Goal: Task Accomplishment & Management: Complete application form

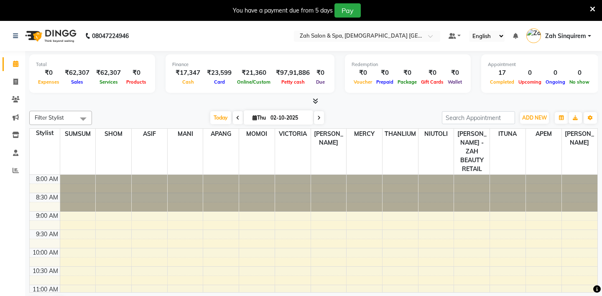
click at [525, 124] on div "ADD NEW Toggle Dropdown Add Appointment Add Invoice Add Attendance Add Client" at bounding box center [535, 117] width 31 height 13
click at [532, 119] on span "ADD NEW" at bounding box center [535, 118] width 25 height 6
click at [497, 144] on link "Add Invoice" at bounding box center [516, 144] width 66 height 11
select select "5613"
select select "service"
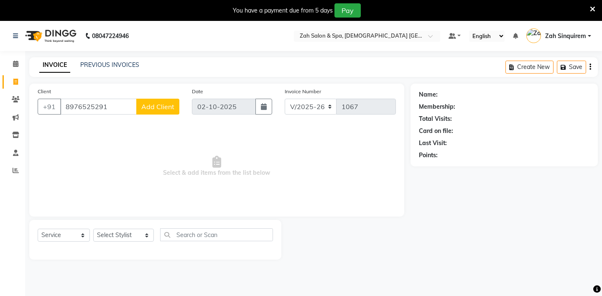
type input "8976525291"
click at [146, 108] on span "Add Client" at bounding box center [157, 106] width 33 height 8
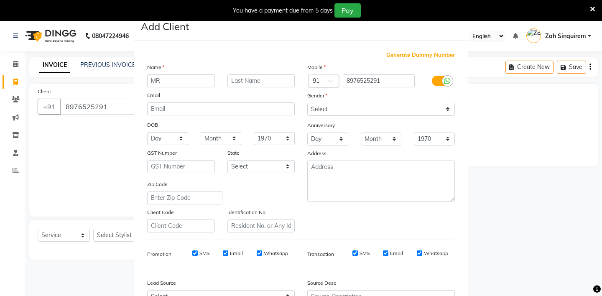
type input "MR"
click at [235, 81] on input "text" at bounding box center [262, 80] width 68 height 13
type input "AADHAR"
click at [317, 113] on select "Select [DEMOGRAPHIC_DATA] [DEMOGRAPHIC_DATA] Other Prefer Not To Say" at bounding box center [381, 109] width 148 height 13
select select "[DEMOGRAPHIC_DATA]"
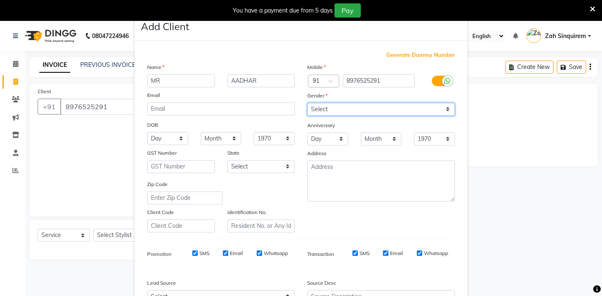
scroll to position [90, 0]
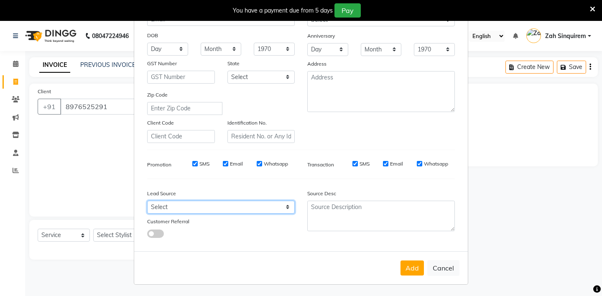
click at [195, 209] on select "Select Walk-in Referral Internet Friend Word of Mouth Advertisement Facebook Ju…" at bounding box center [221, 207] width 148 height 13
select select "36148"
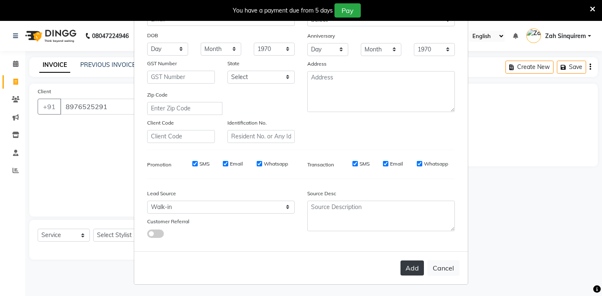
click at [415, 267] on button "Add" at bounding box center [412, 268] width 23 height 15
type input "89******91"
select select
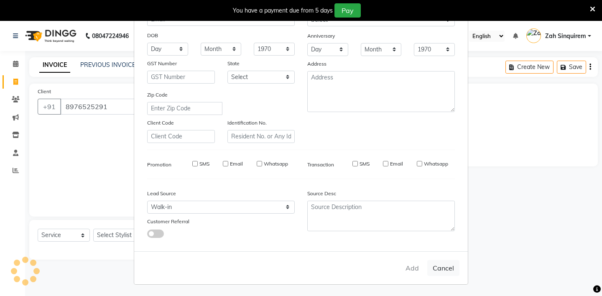
select select
checkbox input "false"
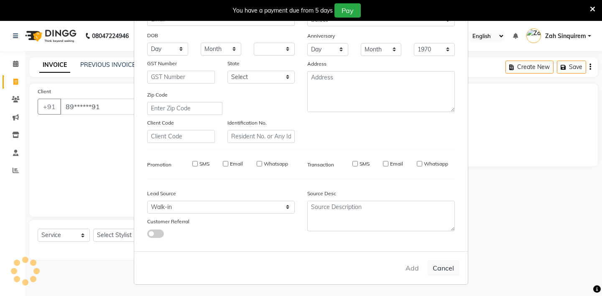
checkbox input "false"
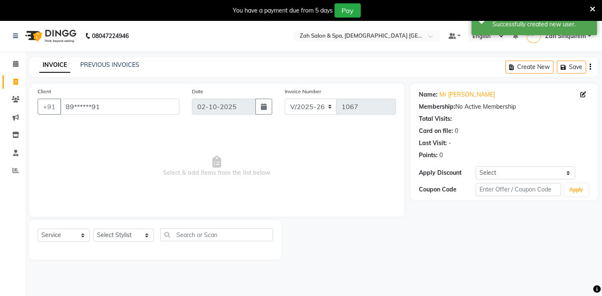
click at [114, 228] on div "Select Service Product Membership Package Voucher Prepaid Gift Card Select Styl…" at bounding box center [156, 238] width 236 height 20
click at [113, 234] on select "Select Stylist [PERSON_NAME] - ZAH BEAUTY RETAIL APANG APEM ASIF ITUNA MANI MER…" at bounding box center [123, 235] width 61 height 13
select select "46424"
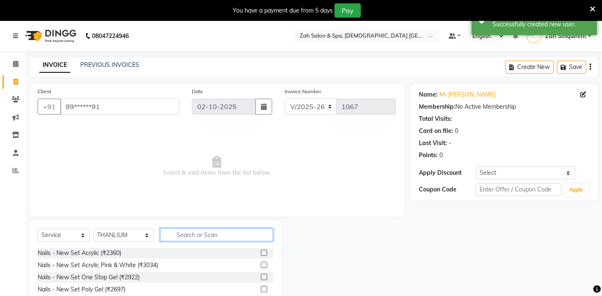
click at [195, 238] on input "text" at bounding box center [216, 234] width 113 height 13
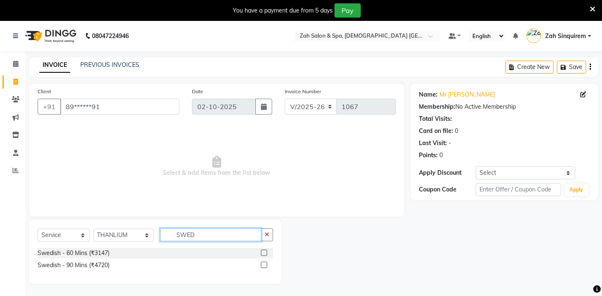
type input "SWED"
click at [264, 251] on label at bounding box center [264, 253] width 6 height 6
click at [264, 251] on input "checkbox" at bounding box center [263, 253] width 5 height 5
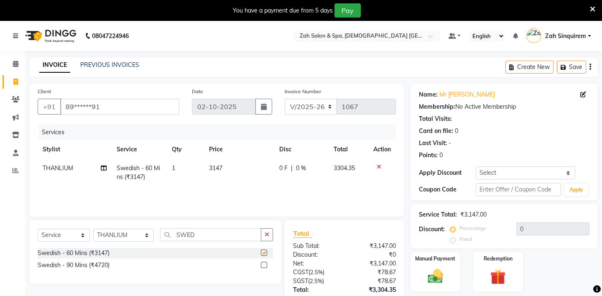
checkbox input "false"
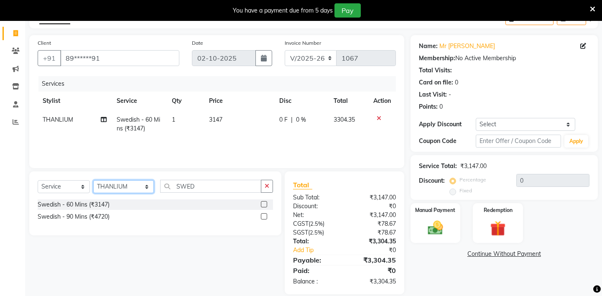
click at [109, 191] on select "Select Stylist [PERSON_NAME] - ZAH BEAUTY RETAIL APANG APEM ASIF ITUNA MANI MER…" at bounding box center [123, 186] width 61 height 13
select select "38262"
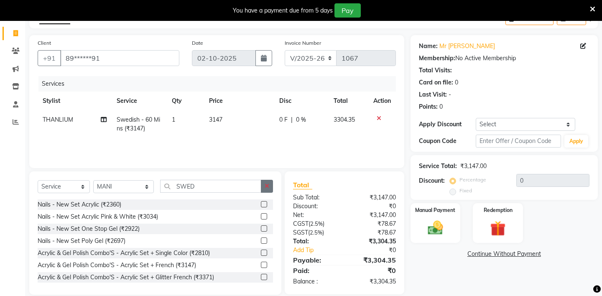
click at [268, 184] on icon "button" at bounding box center [267, 186] width 5 height 6
type input "D"
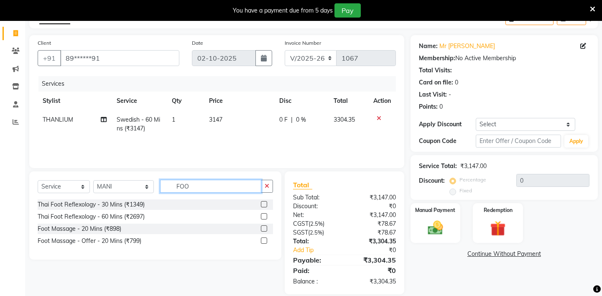
type input "FOO"
click at [264, 201] on label at bounding box center [264, 204] width 6 height 6
click at [264, 202] on input "checkbox" at bounding box center [263, 204] width 5 height 5
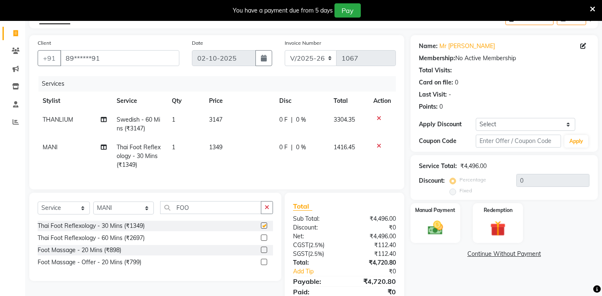
checkbox input "false"
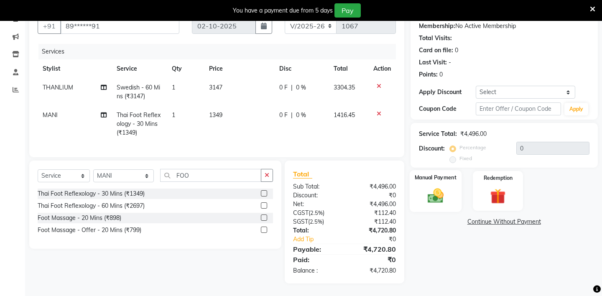
click at [443, 187] on img at bounding box center [436, 196] width 26 height 18
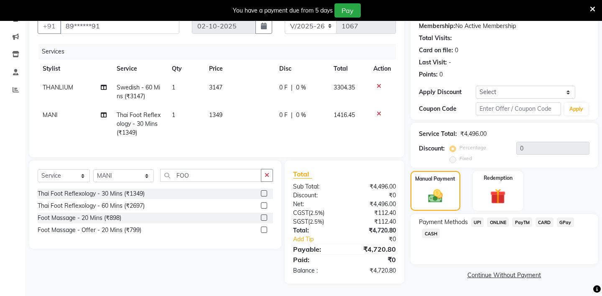
click at [477, 218] on span "UPI" at bounding box center [477, 223] width 13 height 10
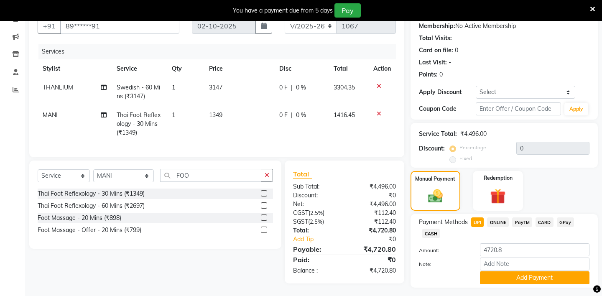
scroll to position [92, 0]
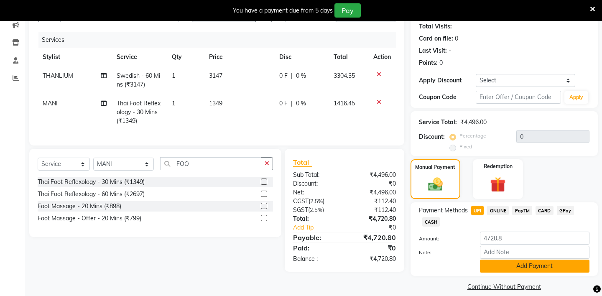
click at [494, 260] on button "Add Payment" at bounding box center [535, 266] width 110 height 13
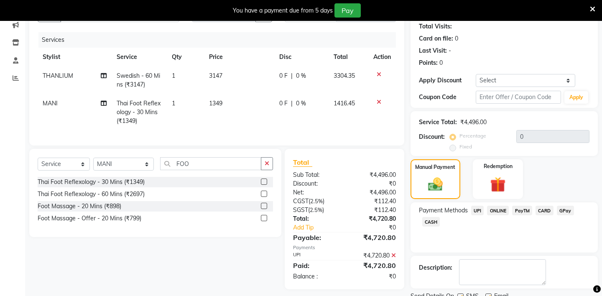
scroll to position [116, 0]
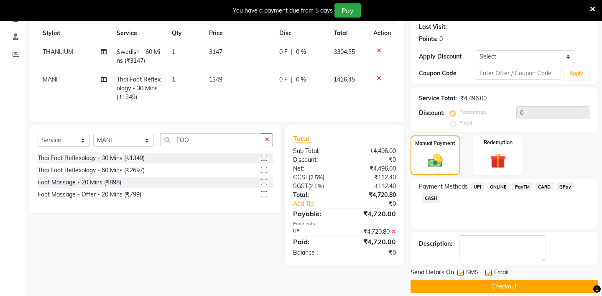
click at [463, 280] on button "Checkout" at bounding box center [504, 286] width 187 height 13
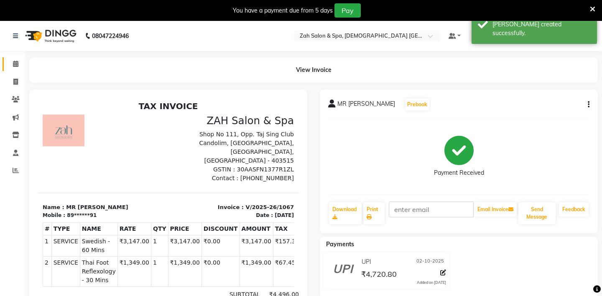
click at [17, 62] on icon at bounding box center [15, 64] width 5 height 6
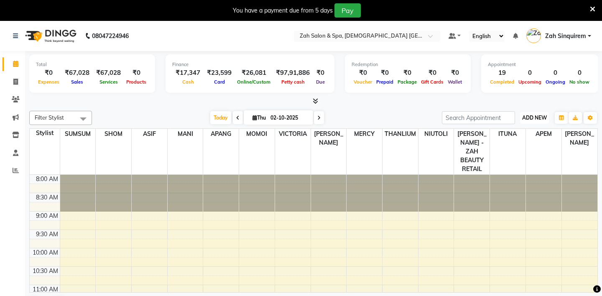
click at [532, 115] on span "ADD NEW" at bounding box center [535, 118] width 25 height 6
click at [497, 145] on link "Add Invoice" at bounding box center [516, 144] width 66 height 11
select select "5613"
select select "service"
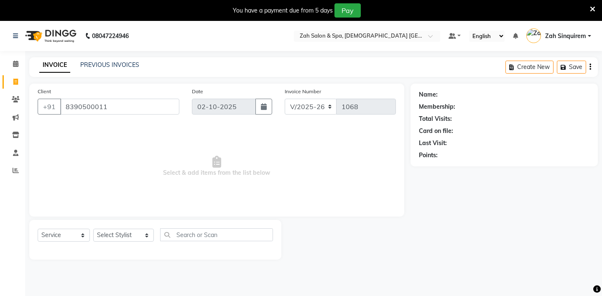
type input "8390500011"
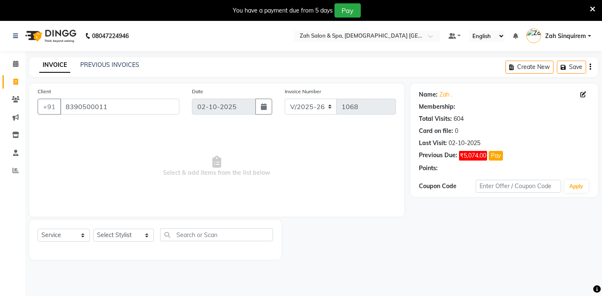
scroll to position [21, 0]
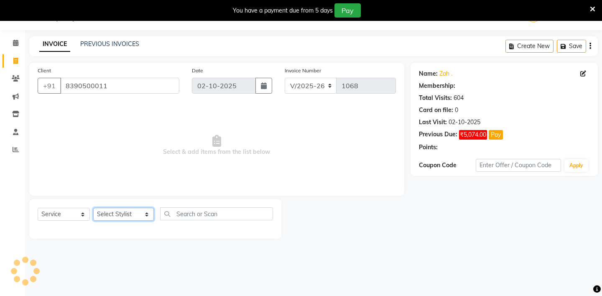
click at [130, 214] on select "Select Stylist [PERSON_NAME] - ZAH BEAUTY RETAIL APANG APEM ASIF ITUNA MANI MER…" at bounding box center [123, 214] width 61 height 13
select select "38262"
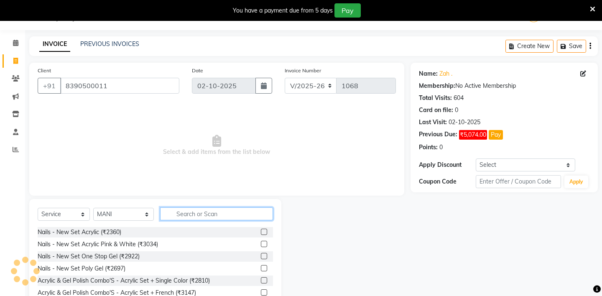
click at [197, 212] on input "text" at bounding box center [216, 214] width 113 height 13
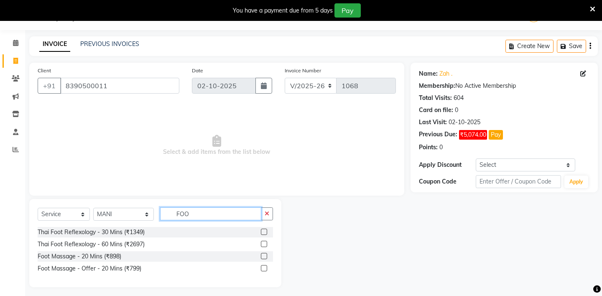
type input "FOO"
click at [263, 230] on label at bounding box center [264, 232] width 6 height 6
click at [263, 230] on input "checkbox" at bounding box center [263, 232] width 5 height 5
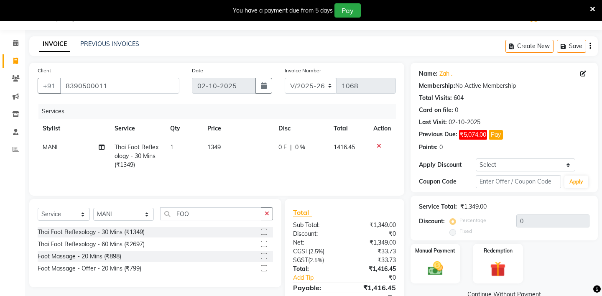
click at [267, 231] on div at bounding box center [267, 232] width 12 height 10
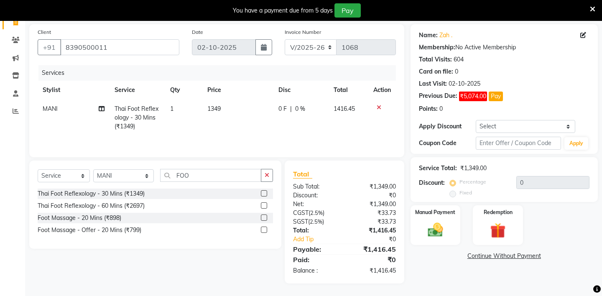
click at [262, 192] on label at bounding box center [264, 193] width 6 height 6
click at [262, 192] on input "checkbox" at bounding box center [263, 193] width 5 height 5
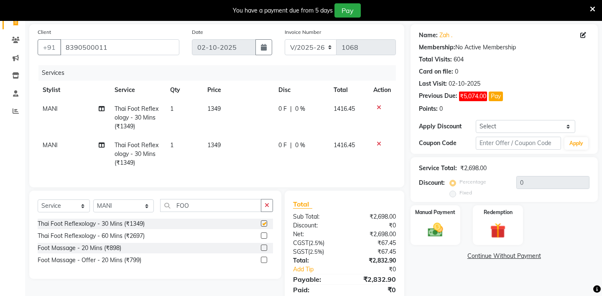
checkbox input "false"
click at [121, 208] on select "Select Stylist [PERSON_NAME] - ZAH BEAUTY RETAIL APANG APEM ASIF ITUNA MANI MER…" at bounding box center [123, 206] width 61 height 13
select select "38267"
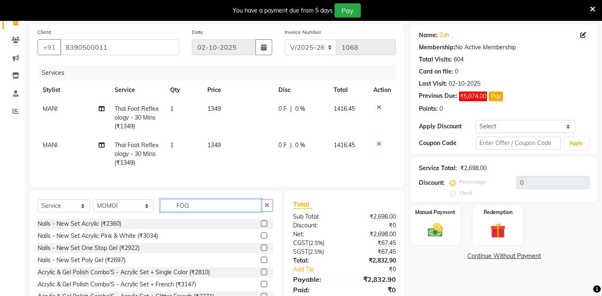
click at [212, 205] on input "FOO" at bounding box center [210, 205] width 101 height 13
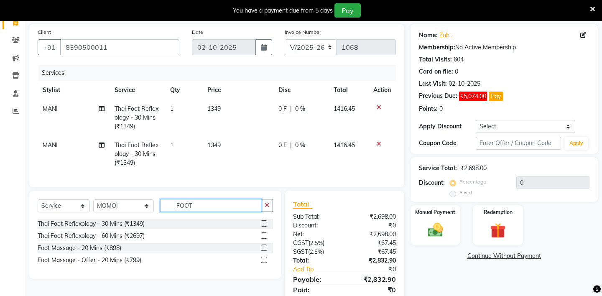
type input "FOOT"
click at [263, 226] on label at bounding box center [264, 223] width 6 height 6
click at [263, 226] on input "checkbox" at bounding box center [263, 223] width 5 height 5
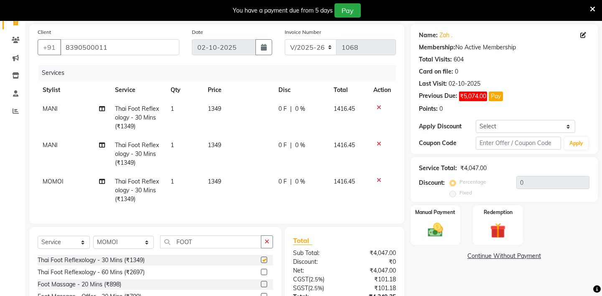
checkbox input "false"
click at [128, 244] on select "Select Stylist [PERSON_NAME] - ZAH BEAUTY RETAIL APANG APEM ASIF ITUNA MANI MER…" at bounding box center [123, 242] width 61 height 13
select select "38270"
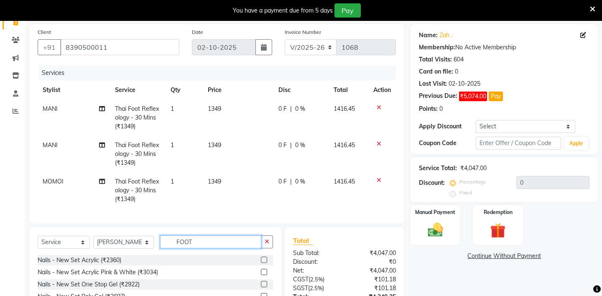
click at [210, 245] on input "FOOT" at bounding box center [210, 242] width 101 height 13
type input "FOOT"
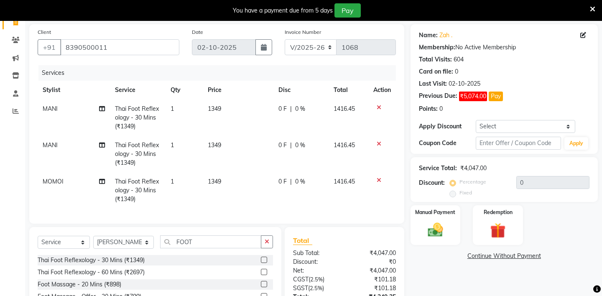
click at [263, 259] on label at bounding box center [264, 260] width 6 height 6
click at [263, 259] on input "checkbox" at bounding box center [263, 260] width 5 height 5
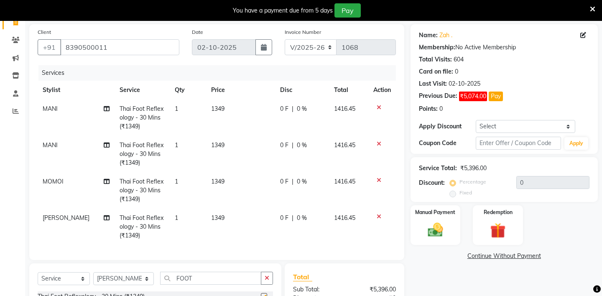
checkbox input "false"
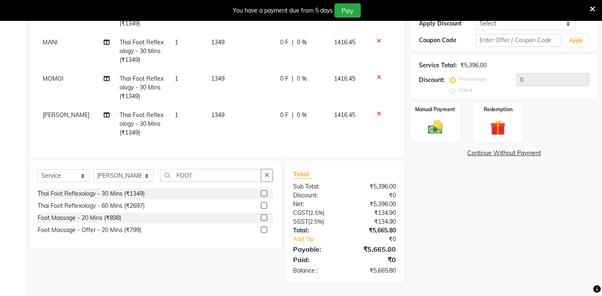
click at [465, 125] on div "Manual Payment Redemption" at bounding box center [505, 122] width 200 height 40
click at [446, 124] on img at bounding box center [436, 127] width 26 height 18
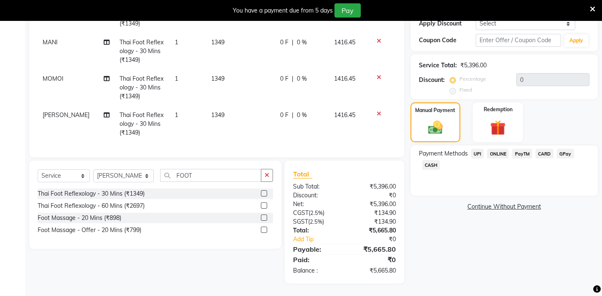
click at [481, 146] on div "Payment Methods UPI ONLINE PayTM CARD GPay CASH" at bounding box center [504, 171] width 187 height 50
click at [477, 149] on span "UPI" at bounding box center [477, 154] width 13 height 10
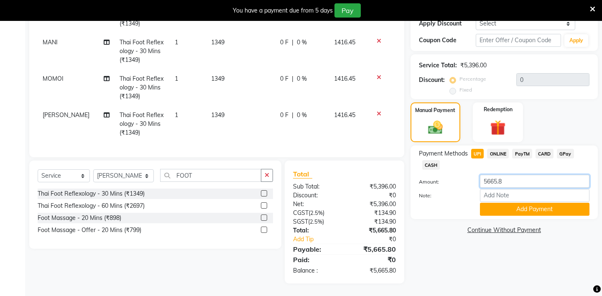
click at [503, 175] on input "5665.8" at bounding box center [535, 181] width 110 height 13
type input "5"
type input "1416"
click at [481, 203] on button "Add Payment" at bounding box center [535, 209] width 110 height 13
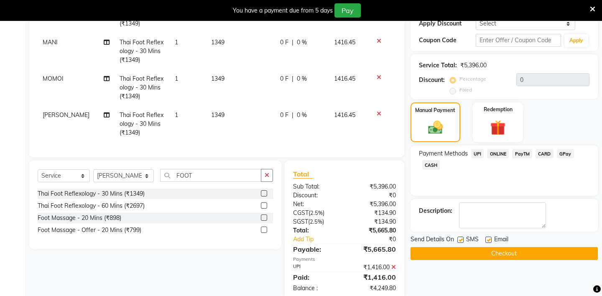
click at [431, 160] on span "CASH" at bounding box center [432, 165] width 18 height 10
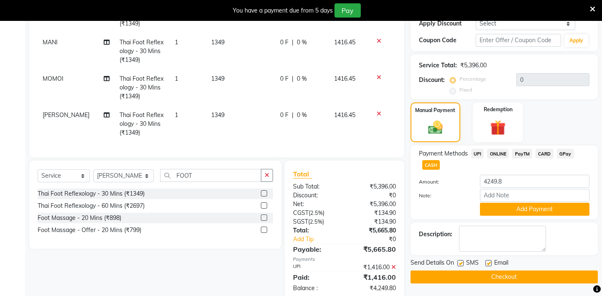
scroll to position [180, 0]
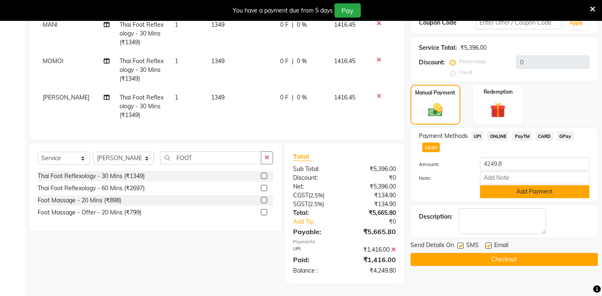
click at [494, 185] on button "Add Payment" at bounding box center [535, 191] width 110 height 13
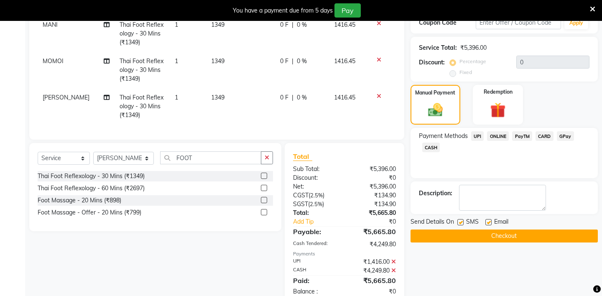
scroll to position [201, 0]
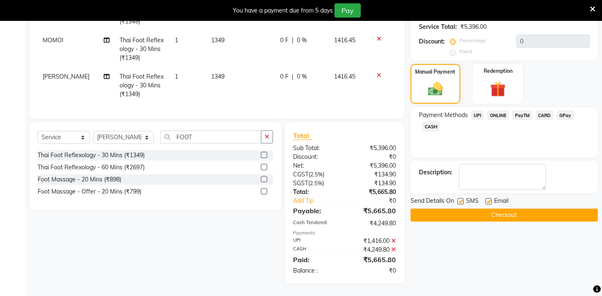
click at [469, 209] on button "Checkout" at bounding box center [504, 215] width 187 height 13
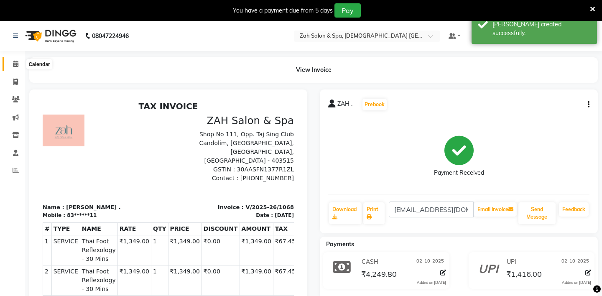
click at [16, 67] on span at bounding box center [15, 64] width 15 height 10
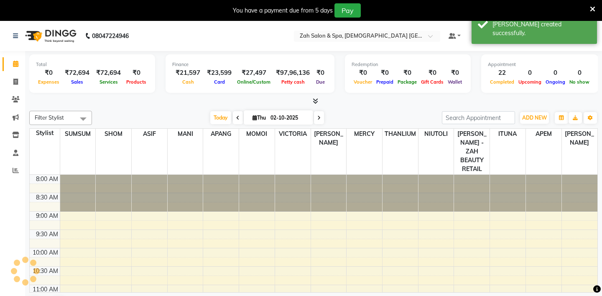
scroll to position [336, 0]
